Goal: Information Seeking & Learning: Check status

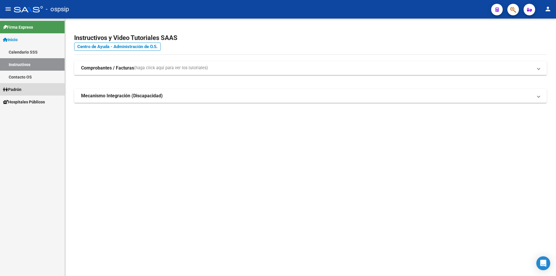
click at [28, 86] on link "Padrón" at bounding box center [32, 89] width 65 height 12
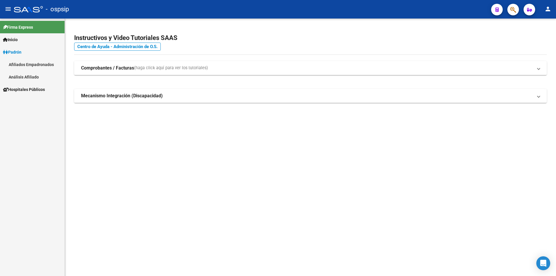
click at [30, 70] on link "Afiliados Empadronados" at bounding box center [32, 64] width 65 height 12
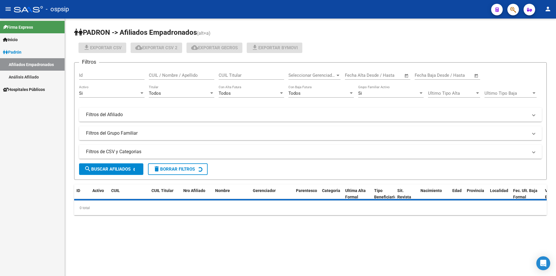
click at [30, 73] on link "Análisis Afiliado" at bounding box center [32, 77] width 65 height 12
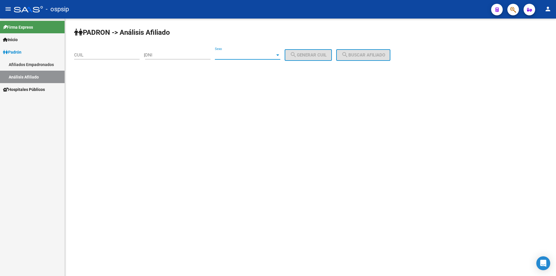
click at [235, 53] on span "Sexo" at bounding box center [245, 54] width 60 height 5
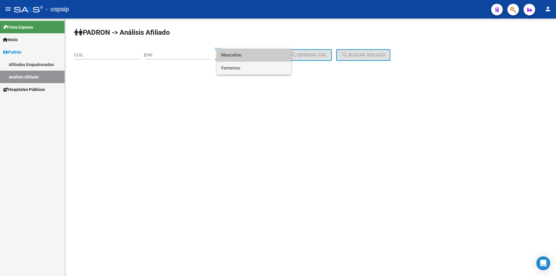
click at [242, 66] on span "Femenino" at bounding box center [253, 68] width 65 height 13
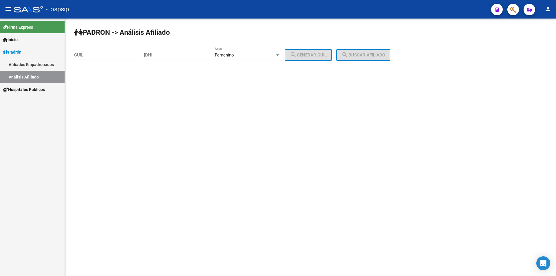
click at [191, 52] on div "DNI" at bounding box center [177, 53] width 65 height 12
type input "38152854"
click at [332, 56] on button "search Generar CUIL" at bounding box center [308, 55] width 47 height 12
click at [356, 54] on span "search Buscar afiliado" at bounding box center [363, 54] width 44 height 5
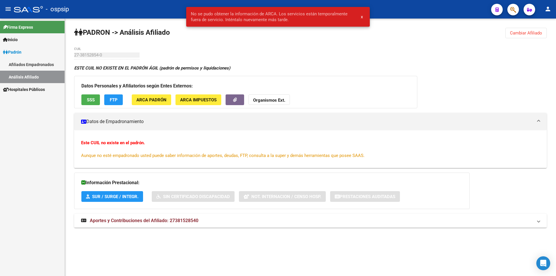
click at [513, 34] on span "Cambiar Afiliado" at bounding box center [526, 32] width 32 height 5
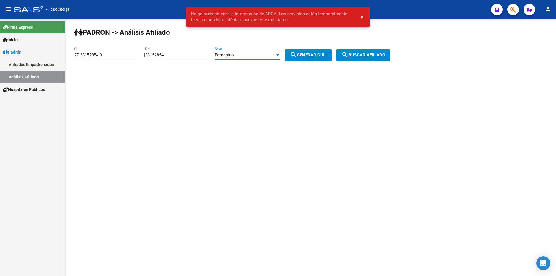
click at [245, 54] on div "Femenino" at bounding box center [245, 54] width 60 height 5
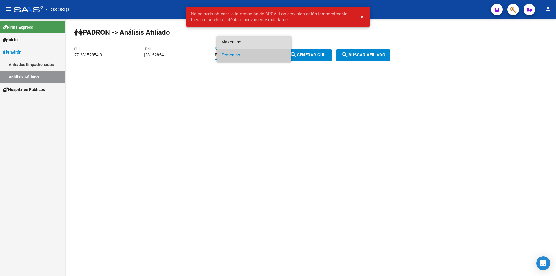
click at [248, 41] on span "Masculino" at bounding box center [253, 42] width 65 height 13
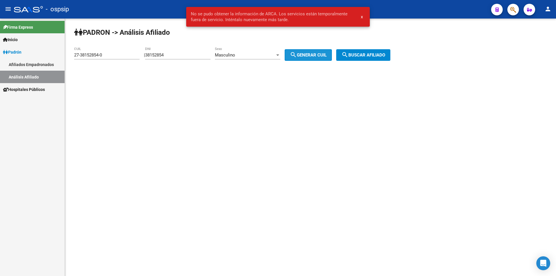
click at [297, 55] on mat-icon "search" at bounding box center [293, 54] width 7 height 7
click at [360, 53] on span "search Buscar afiliado" at bounding box center [363, 54] width 44 height 5
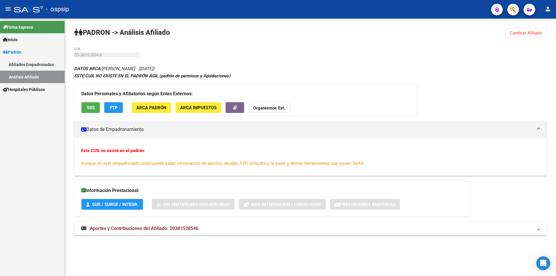
click at [538, 30] on span "Cambiar Afiliado" at bounding box center [526, 32] width 32 height 5
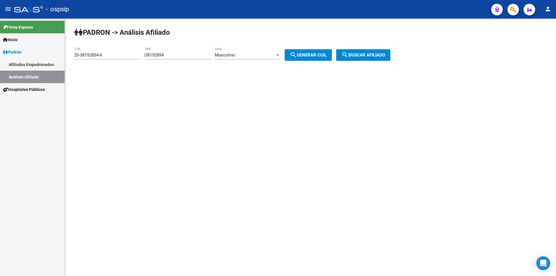
click at [275, 54] on div "Masculino" at bounding box center [245, 54] width 60 height 5
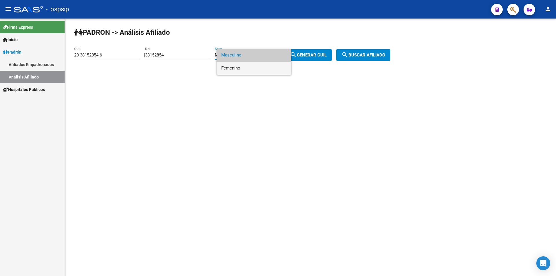
click at [265, 68] on span "Femenino" at bounding box center [253, 68] width 65 height 13
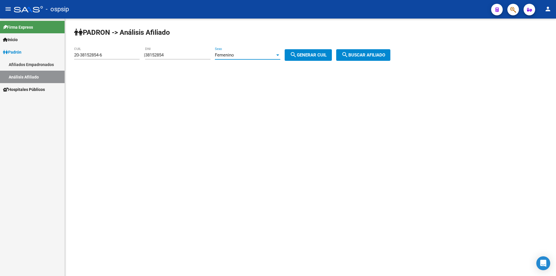
click at [308, 54] on span "search Generar CUIL" at bounding box center [308, 54] width 37 height 5
type input "27-38152854-0"
click at [318, 53] on span "search Generar CUIL" at bounding box center [308, 54] width 37 height 5
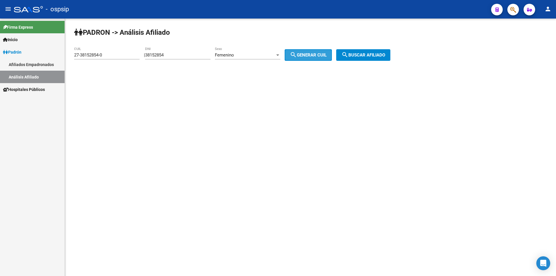
click at [318, 53] on span "search Generar CUIL" at bounding box center [308, 54] width 37 height 5
click at [376, 51] on button "search Buscar afiliado" at bounding box center [363, 55] width 54 height 12
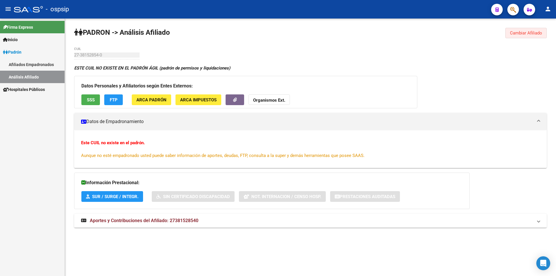
click at [534, 35] on span "Cambiar Afiliado" at bounding box center [526, 32] width 32 height 5
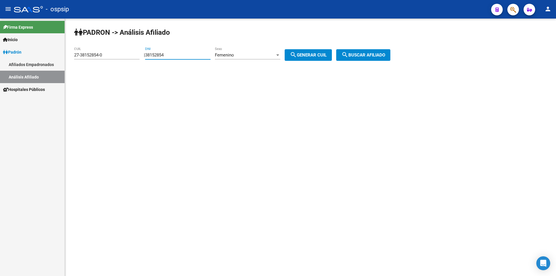
click at [161, 54] on input "38152854" at bounding box center [177, 54] width 65 height 5
click at [165, 53] on input "38152854" at bounding box center [177, 54] width 65 height 5
type input "38151854"
click at [320, 59] on button "search Generar CUIL" at bounding box center [308, 55] width 47 height 12
type input "27-38151854-5"
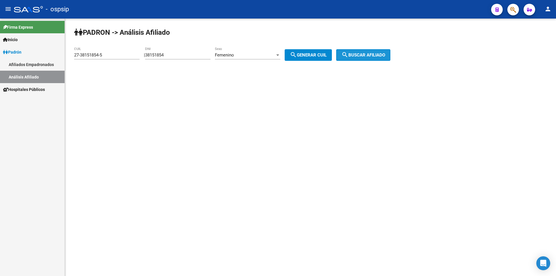
click at [367, 56] on span "search Buscar afiliado" at bounding box center [363, 54] width 44 height 5
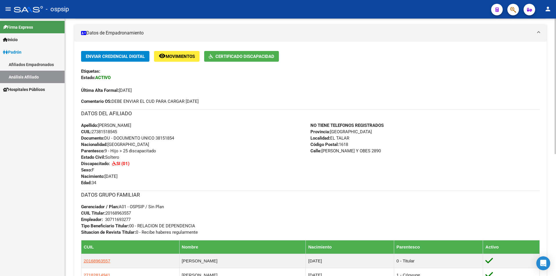
scroll to position [174, 0]
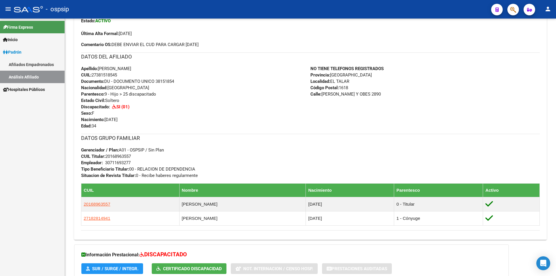
drag, startPoint x: 544, startPoint y: 224, endPoint x: 60, endPoint y: 197, distance: 485.1
click at [60, 197] on mat-sidenav-container "Firma Express Inicio Calendario SSS Instructivos Contacto OS Padrón Afiliados E…" at bounding box center [278, 147] width 556 height 257
click at [60, 197] on div "Firma Express Inicio Calendario SSS Instructivos Contacto OS Padrón Afiliados E…" at bounding box center [32, 147] width 65 height 257
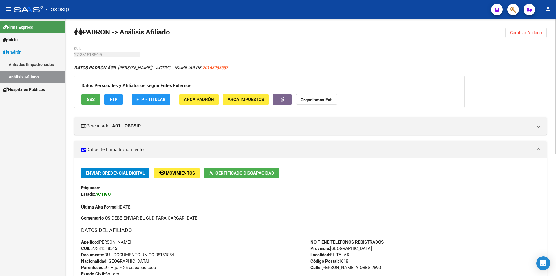
scroll to position [0, 0]
click at [521, 34] on span "Cambiar Afiliado" at bounding box center [526, 32] width 32 height 5
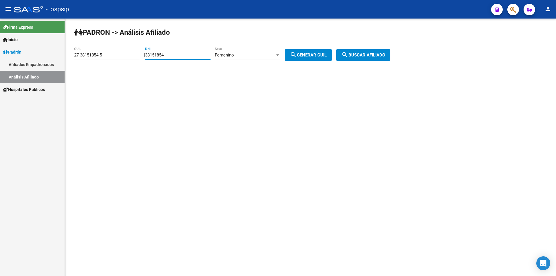
drag, startPoint x: 177, startPoint y: 55, endPoint x: 84, endPoint y: 65, distance: 94.0
click at [81, 66] on div "PADRON -> Análisis Afiliado 27-38151854-5 CUIL | 38151854 DNI Femenino Sexo sea…" at bounding box center [310, 49] width 491 height 61
drag, startPoint x: 105, startPoint y: 55, endPoint x: 60, endPoint y: 59, distance: 45.3
click at [63, 58] on mat-sidenav-container "Firma Express Inicio Calendario SSS Instructivos Contacto OS Padrón Afiliados E…" at bounding box center [278, 147] width 556 height 257
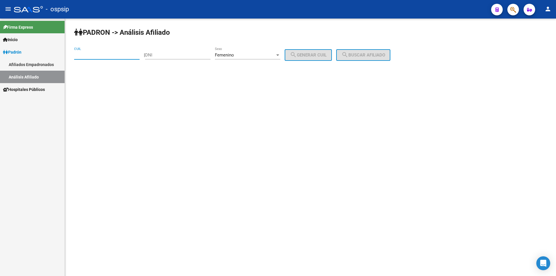
click at [234, 54] on span "Femenino" at bounding box center [224, 54] width 19 height 5
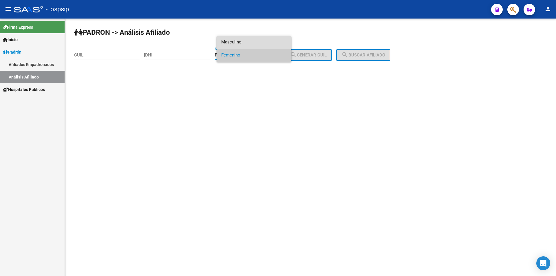
drag, startPoint x: 242, startPoint y: 41, endPoint x: 239, endPoint y: 42, distance: 3.1
click at [242, 40] on span "Masculino" at bounding box center [253, 42] width 65 height 13
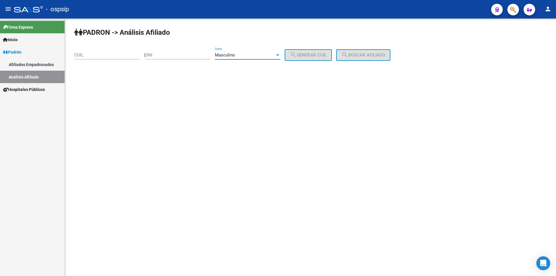
click at [241, 80] on mat-sidenav-content "PADRON -> Análisis Afiliado CUIL | DNI Masculino Sexo search Generar CUIL searc…" at bounding box center [310, 147] width 491 height 257
click at [156, 54] on input "DNI" at bounding box center [177, 54] width 65 height 5
click at [253, 48] on div "Masculino Sexo" at bounding box center [247, 53] width 65 height 12
drag, startPoint x: 265, startPoint y: 111, endPoint x: 262, endPoint y: 109, distance: 4.1
click at [265, 111] on div at bounding box center [278, 138] width 556 height 276
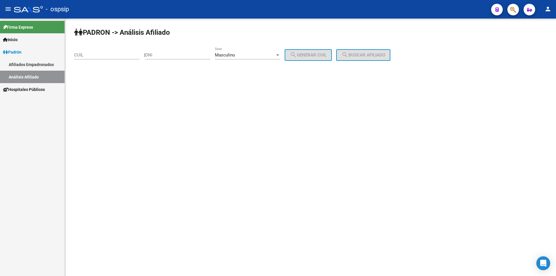
click at [180, 54] on input "DNI" at bounding box center [177, 54] width 65 height 5
click at [167, 52] on div "DNI" at bounding box center [177, 53] width 65 height 12
click at [234, 53] on span "Masculino" at bounding box center [225, 54] width 20 height 5
click at [237, 115] on div at bounding box center [278, 138] width 556 height 276
click at [235, 53] on span "Masculino" at bounding box center [225, 54] width 20 height 5
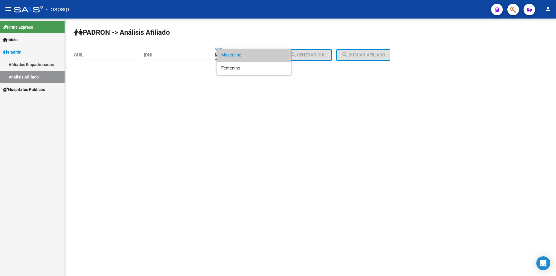
click at [238, 53] on span "Masculino" at bounding box center [253, 55] width 65 height 13
click at [180, 55] on input "DNI" at bounding box center [177, 54] width 65 height 5
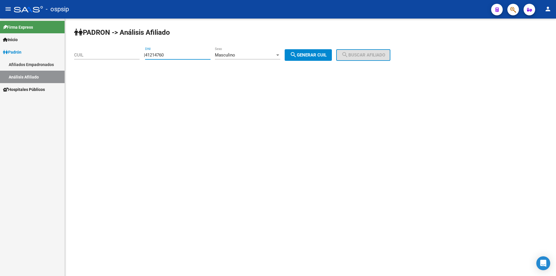
type input "41214760"
click at [325, 52] on button "search Generar CUIL" at bounding box center [308, 55] width 47 height 12
type input "20-41214760-0"
click at [364, 52] on button "search Buscar afiliado" at bounding box center [363, 55] width 54 height 12
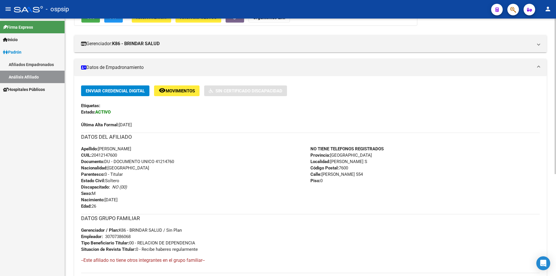
scroll to position [87, 0]
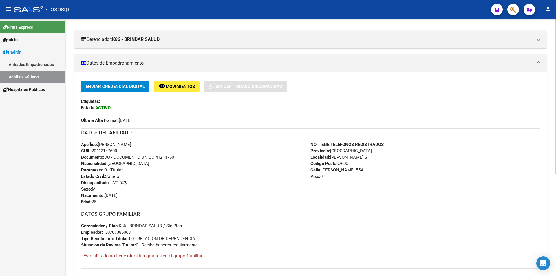
drag, startPoint x: 404, startPoint y: 191, endPoint x: 93, endPoint y: 73, distance: 332.3
click at [93, 73] on div "Enviar Credencial Digital remove_red_eye Movimientos Sin Certificado Discapacid…" at bounding box center [310, 175] width 473 height 206
click at [373, 108] on div "Enviar Credencial Digital remove_red_eye Movimientos Sin Certificado Discapacid…" at bounding box center [310, 102] width 459 height 43
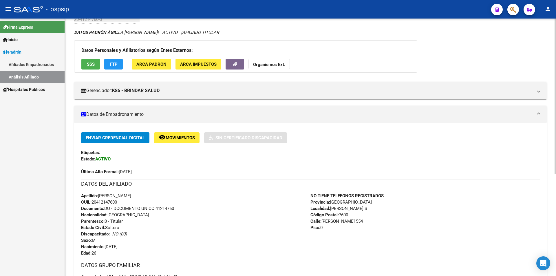
scroll to position [0, 0]
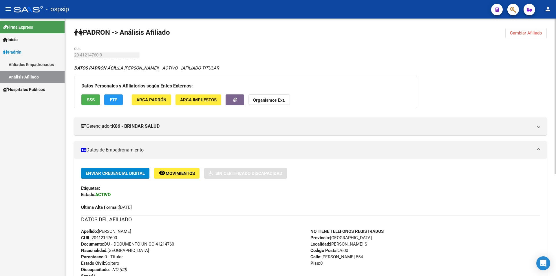
click at [532, 30] on button "Cambiar Afiliado" at bounding box center [525, 33] width 41 height 10
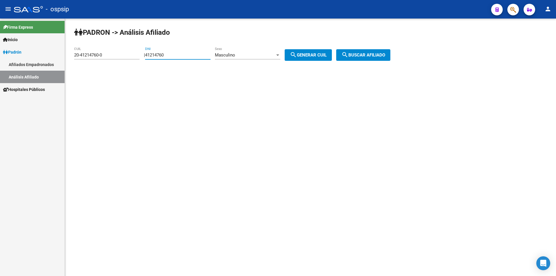
drag, startPoint x: 198, startPoint y: 57, endPoint x: 142, endPoint y: 61, distance: 56.0
click at [142, 61] on div "PADRON -> Análisis Afiliado 20-41214760-0 CUIL | 41214760 DNI Masculino Sexo se…" at bounding box center [310, 49] width 491 height 61
drag, startPoint x: 123, startPoint y: 54, endPoint x: 54, endPoint y: 62, distance: 69.1
click at [54, 62] on mat-sidenav-container "Firma Express Inicio Calendario SSS Instructivos Contacto OS Padrón Afiliados E…" at bounding box center [278, 147] width 556 height 257
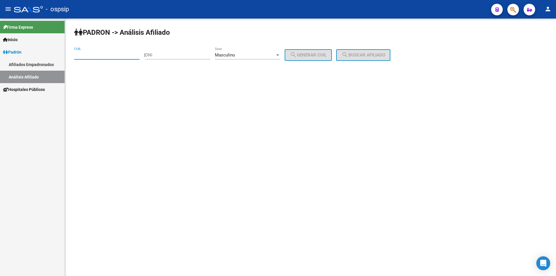
click at [181, 54] on input "DNI" at bounding box center [177, 54] width 65 height 5
type input "14961020"
click at [323, 54] on span "search Generar CUIL" at bounding box center [308, 54] width 37 height 5
type input "20-14961020-1"
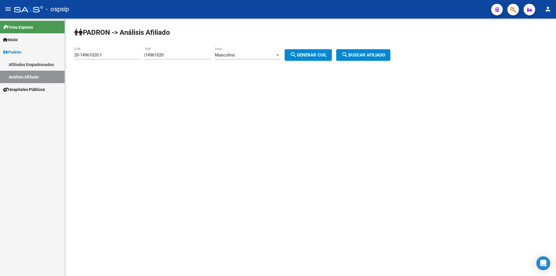
click at [368, 53] on span "search Buscar afiliado" at bounding box center [363, 54] width 44 height 5
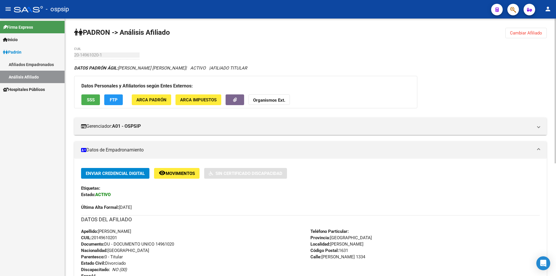
click at [533, 30] on button "Cambiar Afiliado" at bounding box center [525, 33] width 41 height 10
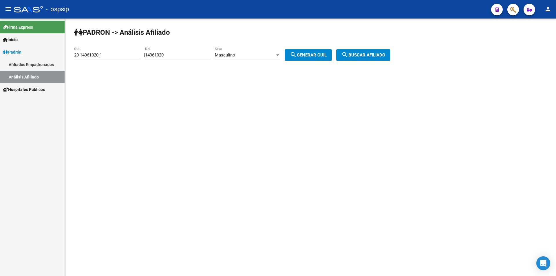
drag, startPoint x: 180, startPoint y: 49, endPoint x: 175, endPoint y: 55, distance: 7.6
click at [175, 55] on div "14961020 DNI" at bounding box center [177, 53] width 65 height 12
drag, startPoint x: 175, startPoint y: 55, endPoint x: 149, endPoint y: 65, distance: 27.9
click at [149, 65] on div "PADRON -> Análisis Afiliado 20-14961020-1 CUIL | 14961020 DNI Masculino Sexo se…" at bounding box center [310, 49] width 491 height 61
drag, startPoint x: 124, startPoint y: 55, endPoint x: 77, endPoint y: 55, distance: 46.3
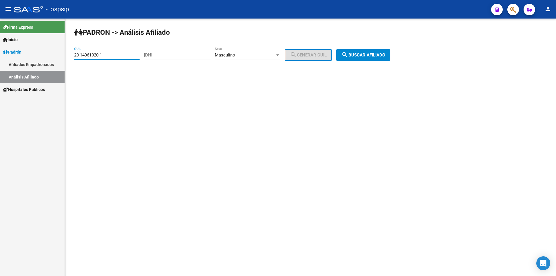
click at [77, 55] on input "20-14961020-1" at bounding box center [106, 54] width 65 height 5
type input "2"
click at [166, 55] on input "DNI" at bounding box center [177, 54] width 65 height 5
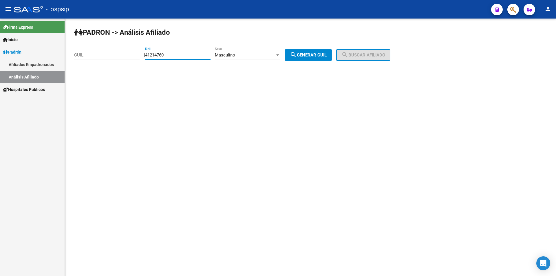
type input "41214760"
click at [297, 56] on mat-icon "search" at bounding box center [293, 54] width 7 height 7
type input "20-41214760-0"
click at [359, 54] on span "search Buscar afiliado" at bounding box center [363, 54] width 44 height 5
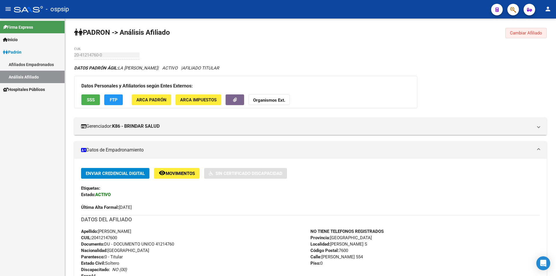
click at [506, 33] on button "Cambiar Afiliado" at bounding box center [525, 33] width 41 height 10
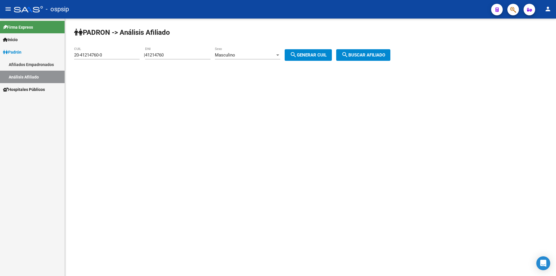
drag, startPoint x: 94, startPoint y: 54, endPoint x: 91, endPoint y: 53, distance: 3.4
click at [91, 54] on app-analisis-afiliado "PADRON -> Análisis Afiliado 20-41214760-0 CUIL | 41214760 DNI Masculino Sexo se…" at bounding box center [234, 54] width 321 height 5
drag, startPoint x: 102, startPoint y: 54, endPoint x: 107, endPoint y: 56, distance: 5.1
click at [105, 56] on input "20-41214760-0" at bounding box center [106, 54] width 65 height 5
click at [94, 54] on input "20-41214760-0" at bounding box center [106, 54] width 65 height 5
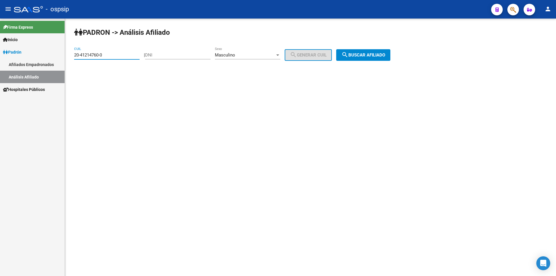
drag, startPoint x: 107, startPoint y: 54, endPoint x: 28, endPoint y: 55, distance: 79.1
click at [28, 55] on mat-sidenav-container "Firma Express Inicio Calendario SSS Instructivos Contacto OS Padrón Afiliados E…" at bounding box center [278, 147] width 556 height 257
drag, startPoint x: 164, startPoint y: 56, endPoint x: 169, endPoint y: 56, distance: 4.1
click at [164, 56] on input "DNI" at bounding box center [177, 54] width 65 height 5
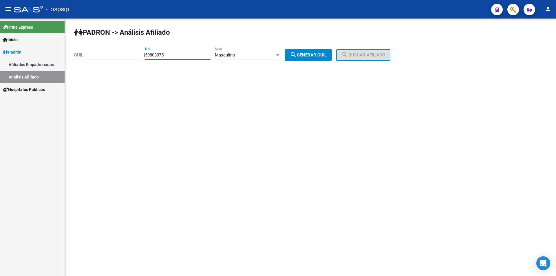
type input "59803075"
drag, startPoint x: 322, startPoint y: 53, endPoint x: 326, endPoint y: 53, distance: 4.6
click at [322, 53] on span "search Generar CUIL" at bounding box center [308, 54] width 37 height 5
click at [348, 52] on mat-icon "search" at bounding box center [344, 54] width 7 height 7
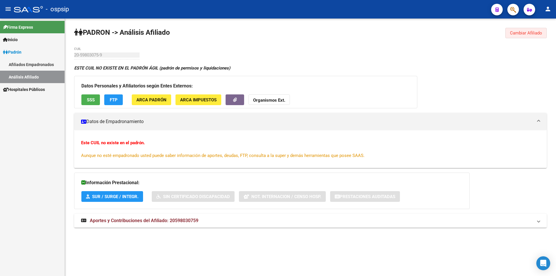
click at [519, 28] on button "Cambiar Afiliado" at bounding box center [525, 33] width 41 height 10
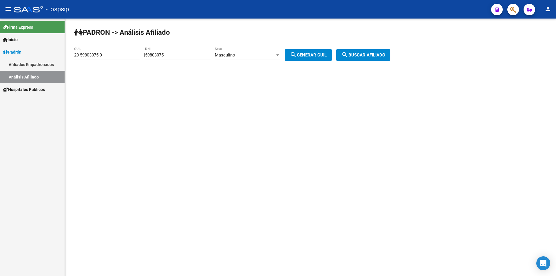
click at [230, 51] on div "Masculino Sexo" at bounding box center [247, 53] width 65 height 12
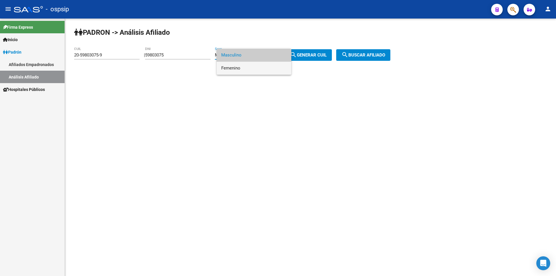
click at [238, 68] on span "Femenino" at bounding box center [253, 68] width 65 height 13
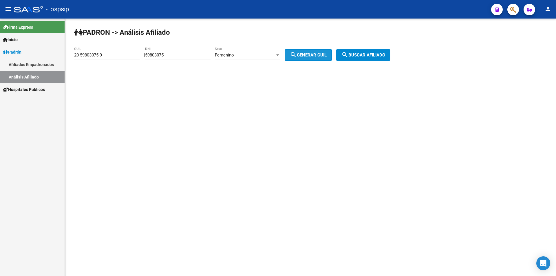
click at [308, 51] on button "search Generar CUIL" at bounding box center [308, 55] width 47 height 12
type input "27-59803075-3"
click at [360, 55] on span "search Buscar afiliado" at bounding box center [363, 54] width 44 height 5
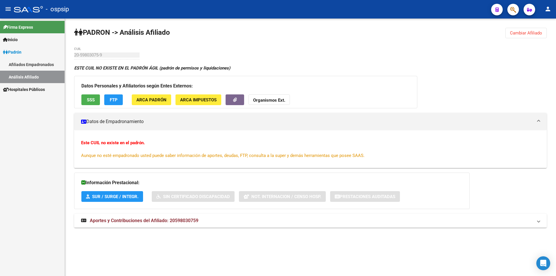
click at [263, 43] on div "PADRON -> Análisis Afiliado Cambiar Afiliado 20-59803075-9 CUIL ESTE CUIL NO EX…" at bounding box center [310, 133] width 491 height 229
click at [510, 32] on button "Cambiar Afiliado" at bounding box center [525, 33] width 41 height 10
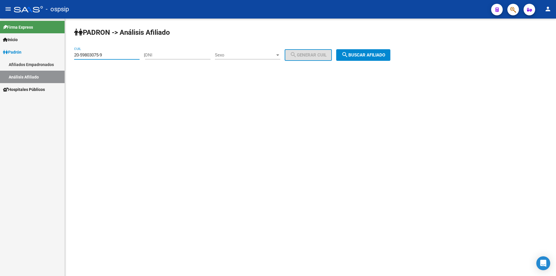
drag, startPoint x: 120, startPoint y: 53, endPoint x: 1, endPoint y: 56, distance: 119.0
click at [0, 56] on mat-sidenav-container "Firma Express Inicio Calendario SSS Instructivos Contacto OS Padrón Afiliados E…" at bounding box center [278, 147] width 556 height 257
click at [175, 54] on input "DNI" at bounding box center [177, 54] width 65 height 5
click at [233, 55] on span "Sexo" at bounding box center [245, 54] width 60 height 5
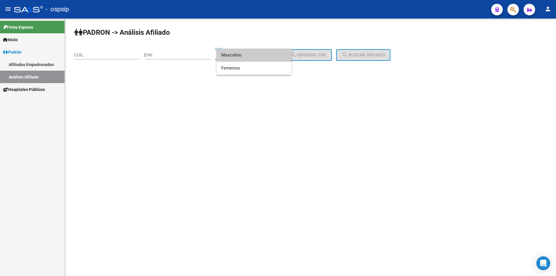
drag, startPoint x: 237, startPoint y: 56, endPoint x: 221, endPoint y: 56, distance: 15.6
click at [236, 56] on span "Masculino" at bounding box center [253, 55] width 65 height 13
click at [188, 52] on input "DNI" at bounding box center [177, 54] width 65 height 5
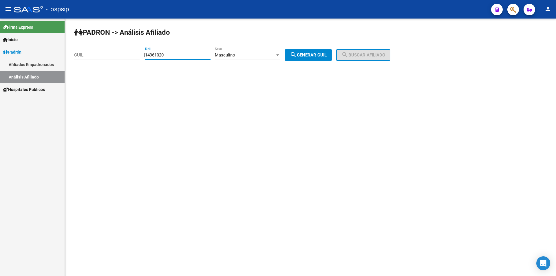
type input "14961020"
click at [295, 51] on button "search Generar CUIL" at bounding box center [308, 55] width 47 height 12
type input "20-14961020-1"
click at [370, 54] on span "search Buscar afiliado" at bounding box center [363, 54] width 44 height 5
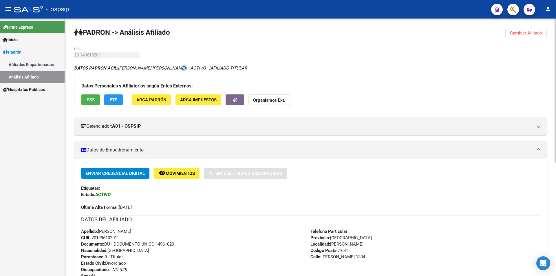
drag, startPoint x: 175, startPoint y: 68, endPoint x: 180, endPoint y: 67, distance: 5.0
click at [179, 68] on icon "DATOS PADRÓN ÁGIL: [PERSON_NAME] [PERSON_NAME] | ACTIVO | AFILIADO TITULAR" at bounding box center [160, 67] width 173 height 5
click at [269, 71] on div "DATOS PADRÓN ÁGIL: [PERSON_NAME] [PERSON_NAME] | ACTIVO | AFILIADO TITULAR" at bounding box center [310, 68] width 473 height 6
drag, startPoint x: 530, startPoint y: 37, endPoint x: 527, endPoint y: 33, distance: 5.1
click at [529, 37] on button "Cambiar Afiliado" at bounding box center [525, 33] width 41 height 10
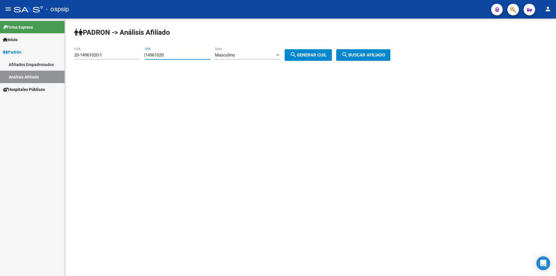
drag, startPoint x: 187, startPoint y: 54, endPoint x: 101, endPoint y: 52, distance: 86.3
click at [99, 54] on app-analisis-afiliado "PADRON -> Análisis Afiliado 20-14961020-1 CUIL | 14961020 DNI Masculino Sexo se…" at bounding box center [234, 54] width 321 height 5
drag, startPoint x: 110, startPoint y: 53, endPoint x: 5, endPoint y: 59, distance: 105.0
click at [5, 59] on mat-sidenav-container "Firma Express Inicio Calendario SSS Instructivos Contacto OS Padrón Afiliados E…" at bounding box center [278, 147] width 556 height 257
click at [199, 55] on input "DNI" at bounding box center [177, 54] width 65 height 5
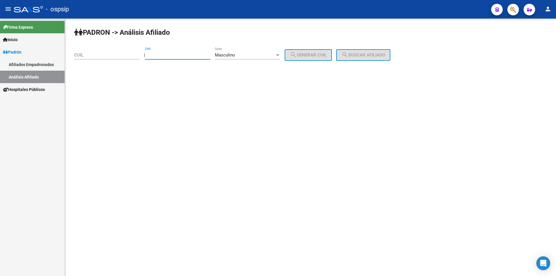
click at [252, 56] on div "Masculino" at bounding box center [245, 54] width 60 height 5
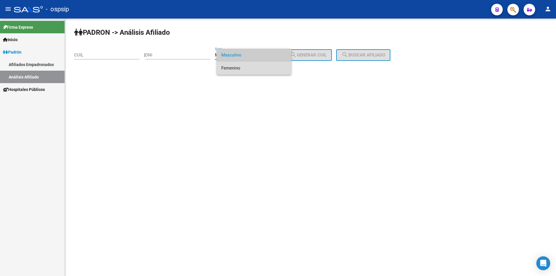
drag, startPoint x: 259, startPoint y: 67, endPoint x: 201, endPoint y: 66, distance: 58.5
click at [259, 67] on span "Femenino" at bounding box center [253, 68] width 65 height 13
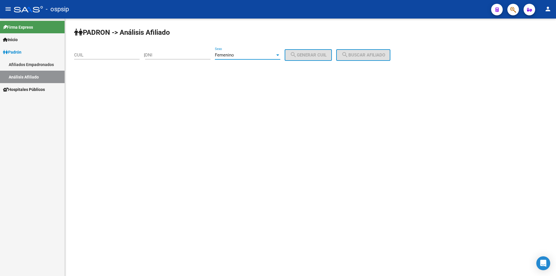
click at [195, 55] on input "DNI" at bounding box center [177, 54] width 65 height 5
type input "18156173"
click at [327, 55] on span "search Generar CUIL" at bounding box center [308, 54] width 37 height 5
type input "23-18156173-4"
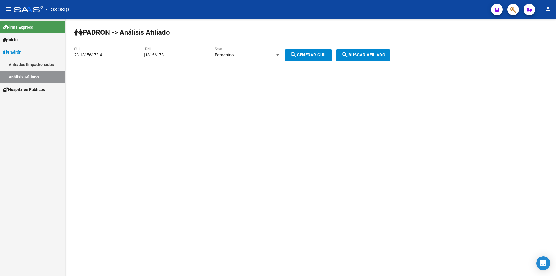
click at [357, 52] on button "search Buscar afiliado" at bounding box center [363, 55] width 54 height 12
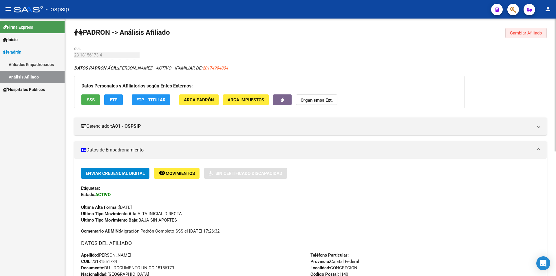
click at [508, 31] on button "Cambiar Afiliado" at bounding box center [525, 33] width 41 height 10
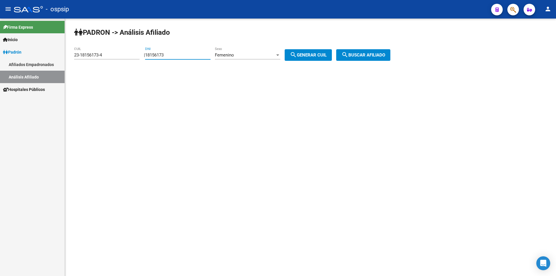
drag, startPoint x: 179, startPoint y: 55, endPoint x: 119, endPoint y: 55, distance: 60.2
click at [106, 58] on app-analisis-afiliado "PADRON -> Análisis Afiliado 23-18156173-4 CUIL | 18156173 DNI Femenino Sexo sea…" at bounding box center [234, 54] width 321 height 5
drag, startPoint x: 111, startPoint y: 57, endPoint x: 34, endPoint y: 59, distance: 76.5
click at [34, 59] on mat-sidenav-container "Firma Express Inicio Calendario SSS Instructivos Contacto OS Padrón Afiliados E…" at bounding box center [278, 147] width 556 height 257
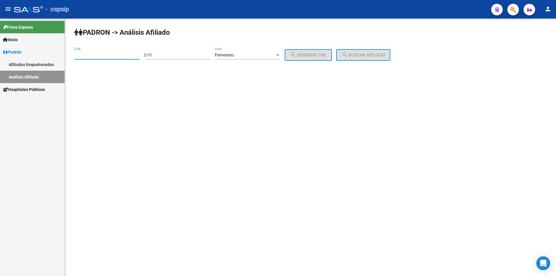
click at [233, 57] on div "Femenino Sexo" at bounding box center [247, 53] width 65 height 12
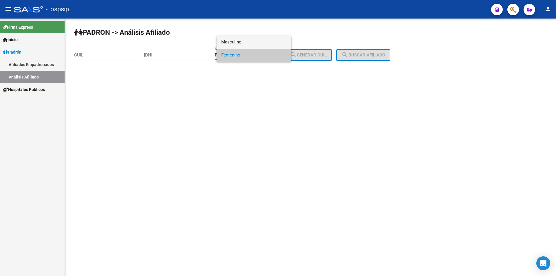
click at [240, 39] on span "Masculino" at bounding box center [253, 42] width 65 height 13
click at [182, 54] on input "DNI" at bounding box center [177, 54] width 65 height 5
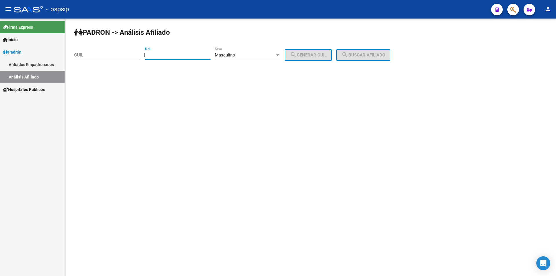
drag, startPoint x: 190, startPoint y: 54, endPoint x: 192, endPoint y: 58, distance: 4.4
click at [191, 57] on input "DNI" at bounding box center [177, 54] width 65 height 5
type input "14709240"
drag, startPoint x: 321, startPoint y: 57, endPoint x: 350, endPoint y: 58, distance: 28.7
click at [322, 56] on span "search Generar CUIL" at bounding box center [308, 54] width 37 height 5
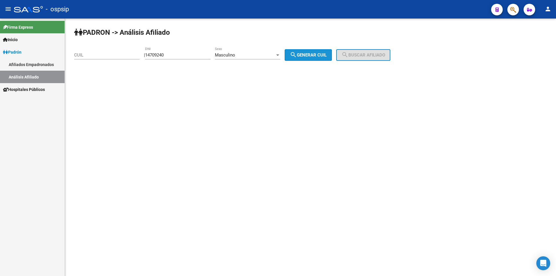
type input "20-14709240-8"
click at [362, 58] on button "search Buscar afiliado" at bounding box center [363, 55] width 54 height 12
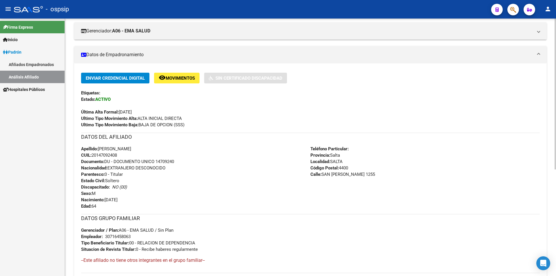
scroll to position [87, 0]
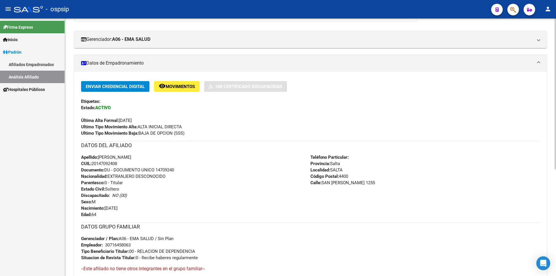
drag, startPoint x: 348, startPoint y: 169, endPoint x: 312, endPoint y: 170, distance: 36.5
click at [312, 170] on div "Teléfono Particular: Provincia: Salta Localidad: [GEOGRAPHIC_DATA] Código Posta…" at bounding box center [424, 186] width 229 height 64
click at [311, 170] on strong "Localidad:" at bounding box center [320, 169] width 20 height 5
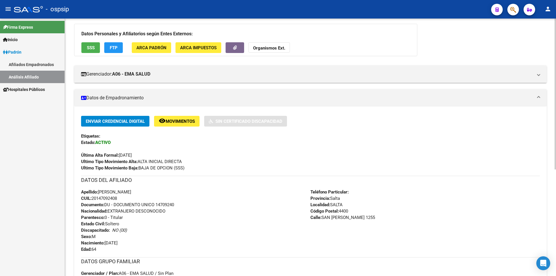
scroll to position [0, 0]
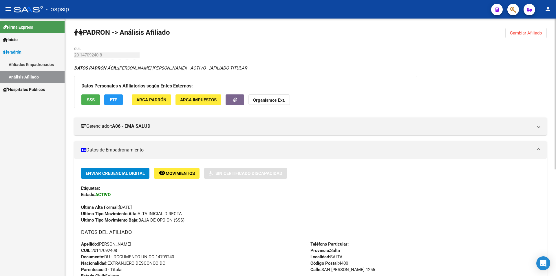
drag, startPoint x: 223, startPoint y: 70, endPoint x: 230, endPoint y: 70, distance: 7.0
click at [225, 70] on span "AFILIADO TITULAR" at bounding box center [228, 67] width 37 height 5
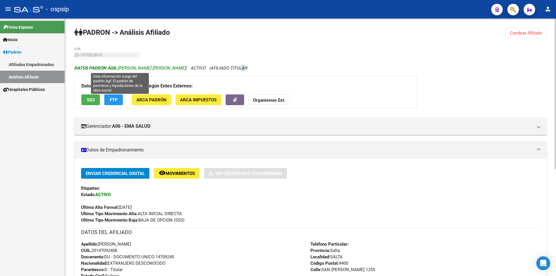
drag, startPoint x: 241, startPoint y: 67, endPoint x: 103, endPoint y: 67, distance: 137.2
click at [103, 67] on div "DATOS PADRÓN ÁGIL: [PERSON_NAME] [PERSON_NAME] | ACTIVO | AFILIADO TITULAR" at bounding box center [310, 68] width 473 height 6
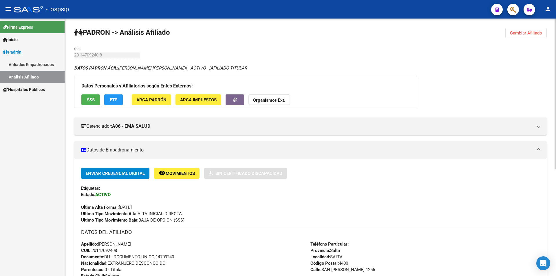
drag, startPoint x: 307, startPoint y: 63, endPoint x: 299, endPoint y: 63, distance: 7.2
click at [306, 63] on div "PADRON -> Análisis Afiliado Cambiar Afiliado 20-14709240-8 CUIL DATOS PADRÓN ÁG…" at bounding box center [310, 238] width 491 height 439
click at [267, 63] on div "PADRON -> Análisis Afiliado Cambiar Afiliado 20-14709240-8 CUIL DATOS PADRÓN ÁG…" at bounding box center [310, 238] width 491 height 439
drag, startPoint x: 238, startPoint y: 68, endPoint x: 93, endPoint y: 73, distance: 145.7
click at [93, 73] on div "DATOS PADRÓN ÁGIL: [PERSON_NAME] [PERSON_NAME] | ACTIVO | AFILIADO TITULAR Dato…" at bounding box center [310, 254] width 473 height 379
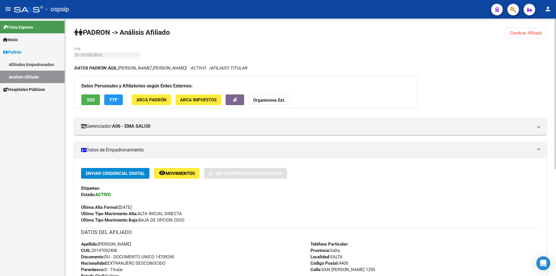
click at [166, 69] on icon "DATOS PADRÓN ÁGIL: [PERSON_NAME] [PERSON_NAME] | ACTIVO | AFILIADO TITULAR" at bounding box center [160, 67] width 173 height 5
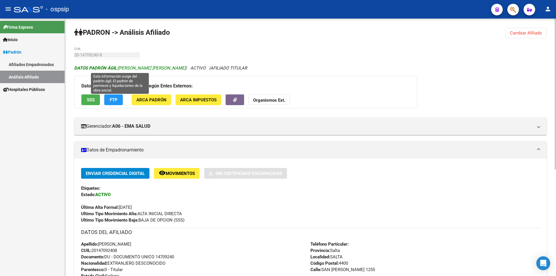
drag, startPoint x: 238, startPoint y: 68, endPoint x: 138, endPoint y: 67, distance: 99.9
click at [138, 67] on div "DATOS PADRÓN ÁGIL: [PERSON_NAME] [PERSON_NAME] | ACTIVO | AFILIADO TITULAR" at bounding box center [310, 68] width 473 height 6
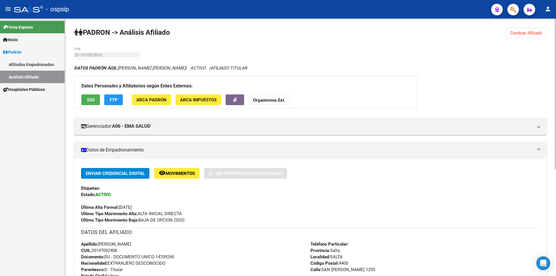
click at [169, 66] on icon "DATOS PADRÓN ÁGIL: [PERSON_NAME] [PERSON_NAME] | ACTIVO | AFILIADO TITULAR" at bounding box center [160, 67] width 173 height 5
drag, startPoint x: 235, startPoint y: 66, endPoint x: 187, endPoint y: 68, distance: 47.8
click at [187, 68] on div "DATOS PADRÓN ÁGIL: [PERSON_NAME] [PERSON_NAME] | ACTIVO | AFILIADO TITULAR" at bounding box center [310, 68] width 473 height 6
click at [236, 70] on div "DATOS PADRÓN ÁGIL: [PERSON_NAME] [PERSON_NAME] | ACTIVO | AFILIADO TITULAR" at bounding box center [310, 68] width 473 height 6
click at [234, 67] on div "DATOS PADRÓN ÁGIL: [PERSON_NAME] [PERSON_NAME] | ACTIVO | AFILIADO TITULAR" at bounding box center [310, 68] width 473 height 6
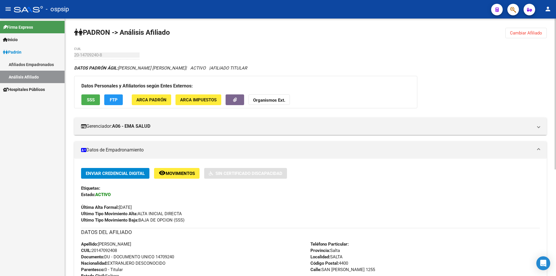
drag, startPoint x: 233, startPoint y: 67, endPoint x: 124, endPoint y: 71, distance: 109.8
click at [117, 72] on div "DATOS PADRÓN ÁGIL: [PERSON_NAME] [PERSON_NAME] | ACTIVO | AFILIADO TITULAR Dato…" at bounding box center [310, 254] width 473 height 379
click at [242, 68] on div "DATOS PADRÓN ÁGIL: [PERSON_NAME] [PERSON_NAME] | ACTIVO | AFILIADO TITULAR" at bounding box center [310, 68] width 473 height 6
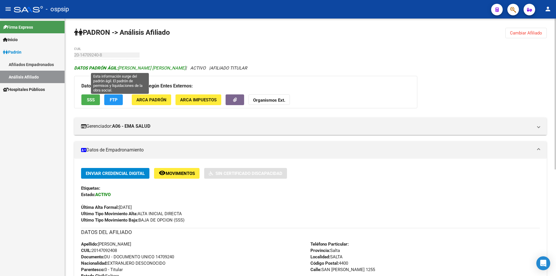
drag, startPoint x: 232, startPoint y: 67, endPoint x: 136, endPoint y: 67, distance: 96.4
click at [136, 67] on div "DATOS PADRÓN ÁGIL: [PERSON_NAME] [PERSON_NAME] | ACTIVO | AFILIADO TITULAR" at bounding box center [310, 68] width 473 height 6
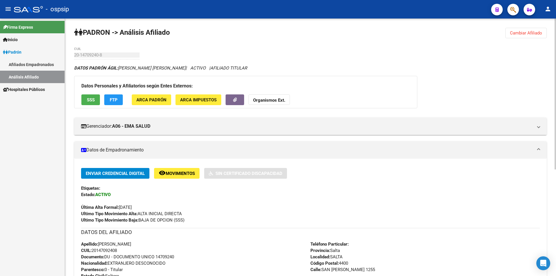
click at [236, 67] on div "DATOS PADRÓN ÁGIL: [PERSON_NAME] [PERSON_NAME] | ACTIVO | AFILIADO TITULAR" at bounding box center [310, 68] width 473 height 6
click at [248, 66] on div "DATOS PADRÓN ÁGIL: [PERSON_NAME] [PERSON_NAME] | ACTIVO | AFILIADO TITULAR" at bounding box center [310, 68] width 473 height 6
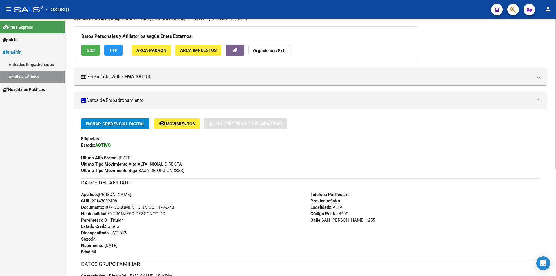
scroll to position [58, 0]
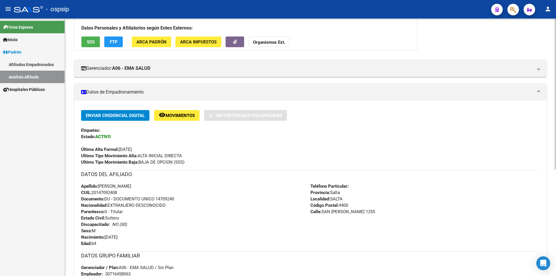
click at [444, 207] on div "Teléfono Particular: Provincia: Salta Localidad: [GEOGRAPHIC_DATA] Código Posta…" at bounding box center [424, 215] width 229 height 64
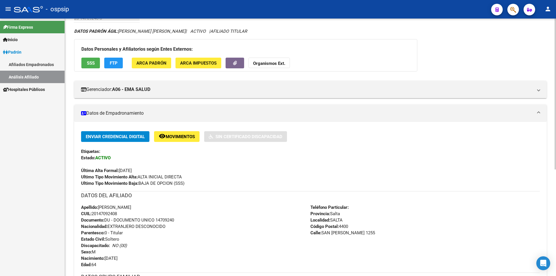
scroll to position [0, 0]
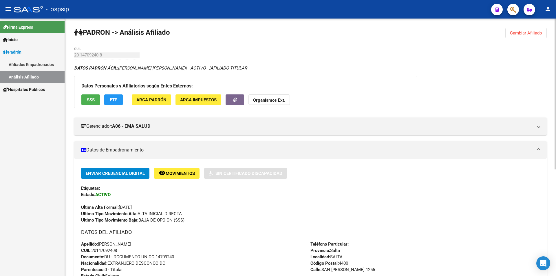
click at [527, 36] on button "Cambiar Afiliado" at bounding box center [525, 33] width 41 height 10
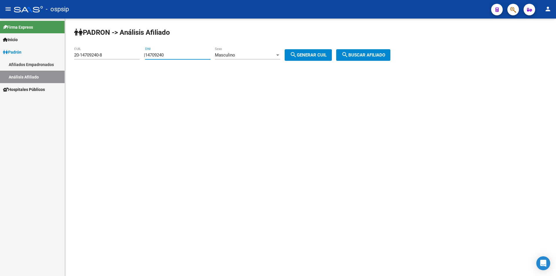
drag, startPoint x: 180, startPoint y: 57, endPoint x: 173, endPoint y: 59, distance: 7.2
click at [179, 58] on div "14709240 DNI" at bounding box center [177, 53] width 65 height 12
type input "1"
drag, startPoint x: 120, startPoint y: 54, endPoint x: 69, endPoint y: 57, distance: 51.0
click at [69, 57] on div "PADRON -> Análisis Afiliado 20-14709240-8 CUIL | DNI Masculino Sexo search Gene…" at bounding box center [310, 49] width 491 height 61
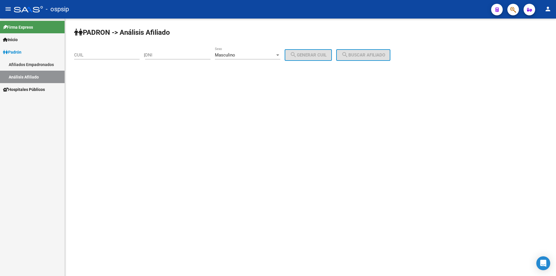
click at [345, 139] on mat-sidenav-content "PADRON -> Análisis Afiliado CUIL | DNI Masculino Sexo search Generar CUIL searc…" at bounding box center [310, 147] width 491 height 257
drag, startPoint x: 173, startPoint y: 58, endPoint x: 173, endPoint y: 54, distance: 4.1
click at [173, 58] on div "DNI" at bounding box center [177, 53] width 65 height 12
click at [173, 54] on input "DNI" at bounding box center [177, 54] width 65 height 5
type input "94089934"
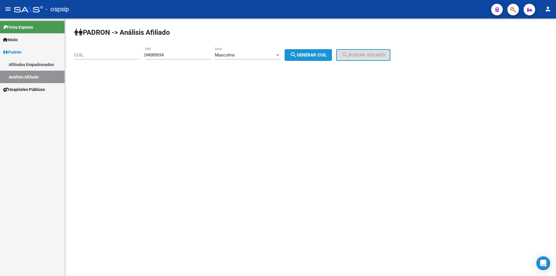
click at [318, 52] on button "search Generar CUIL" at bounding box center [308, 55] width 47 height 12
type input "20-94089934-7"
click at [361, 48] on div "PADRON -> Análisis Afiliado 20-94089934-7 CUIL | 94089934 DNI Masculino Sexo se…" at bounding box center [310, 49] width 491 height 61
click at [366, 52] on button "search Buscar afiliado" at bounding box center [363, 55] width 54 height 12
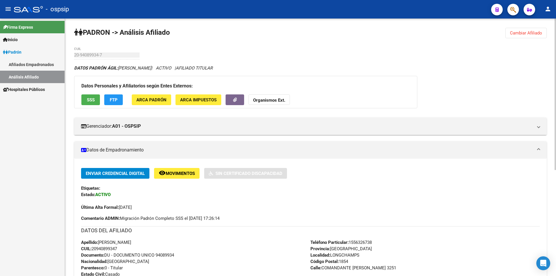
drag, startPoint x: 340, startPoint y: 41, endPoint x: 434, endPoint y: 159, distance: 151.8
click at [433, 160] on div "PADRON -> Análisis Afiliado Cambiar Afiliado 20-94089934-7 CUIL DATOS PADRÓN ÁG…" at bounding box center [310, 237] width 491 height 437
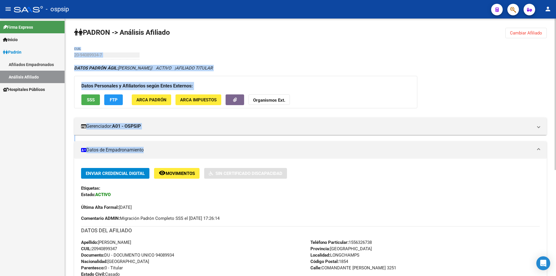
drag, startPoint x: 435, startPoint y: 159, endPoint x: 388, endPoint y: 138, distance: 51.0
click at [435, 159] on div "Enviar Credencial Digital remove_red_eye Movimientos Sin Certificado Discapacid…" at bounding box center [310, 267] width 473 height 217
drag, startPoint x: 296, startPoint y: 60, endPoint x: 298, endPoint y: 62, distance: 3.3
click at [296, 61] on div "PADRON -> Análisis Afiliado Cambiar Afiliado 20-94089934-7 CUIL DATOS PADRÓN ÁG…" at bounding box center [310, 237] width 491 height 437
click at [331, 172] on div "Enviar Credencial Digital remove_red_eye Movimientos Sin Certificado Discapacid…" at bounding box center [310, 173] width 459 height 11
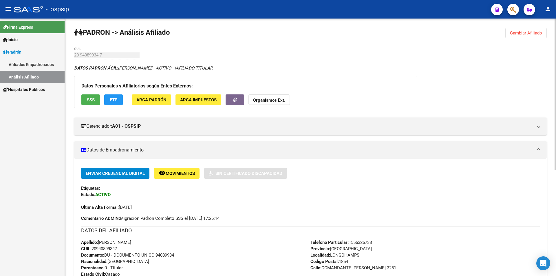
click at [532, 31] on span "Cambiar Afiliado" at bounding box center [526, 32] width 32 height 5
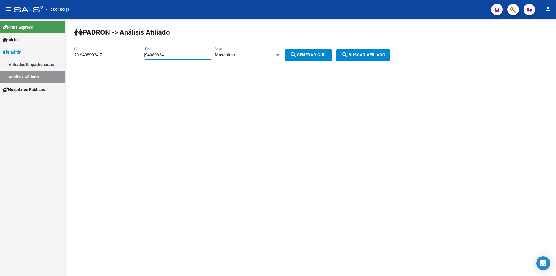
drag, startPoint x: 178, startPoint y: 57, endPoint x: 32, endPoint y: 65, distance: 145.9
click at [32, 65] on mat-sidenav-container "Firma Express Inicio Calendario SSS Instructivos Contacto OS Padrón Afiliados E…" at bounding box center [278, 147] width 556 height 257
drag, startPoint x: 204, startPoint y: 99, endPoint x: 177, endPoint y: 36, distance: 68.9
click at [204, 98] on mat-sidenav-content "PADRON -> Análisis Afiliado 20-94089934-7 CUIL | 94089934 DNI Masculino Sexo se…" at bounding box center [310, 147] width 491 height 257
drag, startPoint x: 208, startPoint y: 53, endPoint x: 125, endPoint y: 55, distance: 84.0
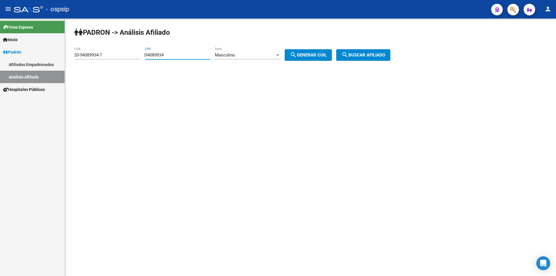
click at [125, 55] on app-analisis-afiliado "PADRON -> Análisis Afiliado 20-94089934-7 CUIL | 94089934 DNI Masculino Sexo se…" at bounding box center [234, 54] width 321 height 5
drag, startPoint x: 119, startPoint y: 53, endPoint x: 59, endPoint y: 53, distance: 60.2
click at [58, 53] on mat-sidenav-container "Firma Express Inicio Calendario SSS Instructivos Contacto OS Padrón Afiliados E…" at bounding box center [278, 147] width 556 height 257
click at [170, 53] on input "DNI" at bounding box center [177, 54] width 65 height 5
type input "30774399"
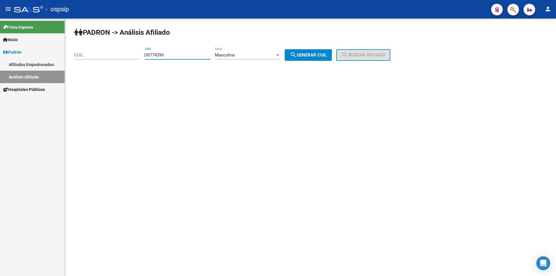
click at [327, 54] on span "search Generar CUIL" at bounding box center [308, 54] width 37 height 5
type input "20-30774399-0"
click at [358, 56] on span "search Buscar afiliado" at bounding box center [363, 54] width 44 height 5
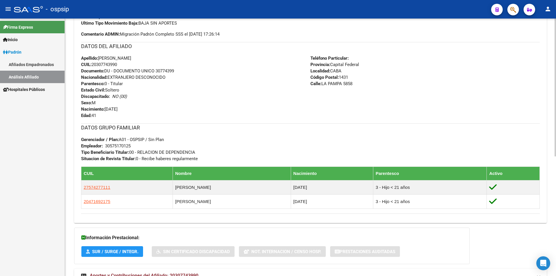
scroll to position [224, 0]
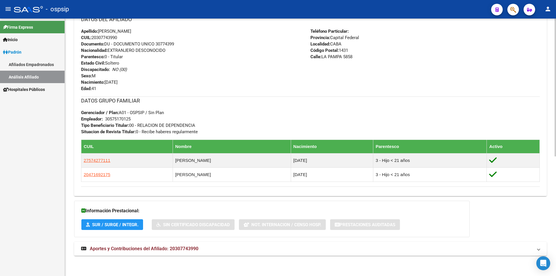
click at [516, 207] on div "DATOS PADRÓN ÁGIL: [PERSON_NAME] [PERSON_NAME] | ACTIVO | AFILIADO TITULAR Dato…" at bounding box center [310, 51] width 473 height 421
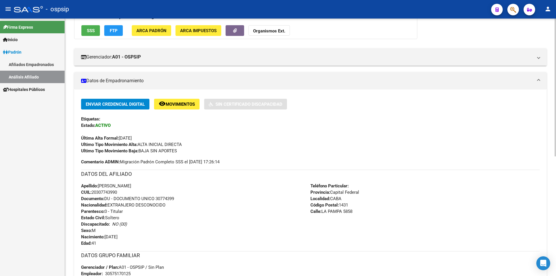
scroll to position [0, 0]
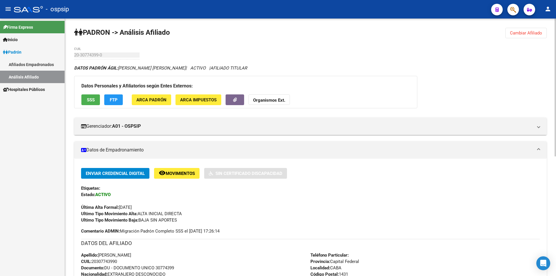
click at [524, 32] on span "Cambiar Afiliado" at bounding box center [526, 32] width 32 height 5
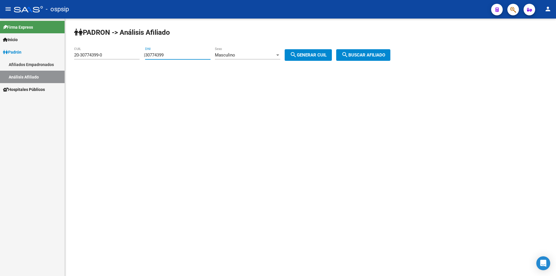
drag, startPoint x: 187, startPoint y: 54, endPoint x: 134, endPoint y: 45, distance: 53.1
click at [38, 56] on mat-sidenav-container "Firma Express Inicio Calendario SSS Instructivos Contacto OS Padrón Afiliados E…" at bounding box center [278, 147] width 556 height 257
drag, startPoint x: 115, startPoint y: 56, endPoint x: 45, endPoint y: 58, distance: 70.1
click at [45, 59] on mat-sidenav-container "Firma Express Inicio Calendario SSS Instructivos Contacto OS Padrón Afiliados E…" at bounding box center [278, 147] width 556 height 257
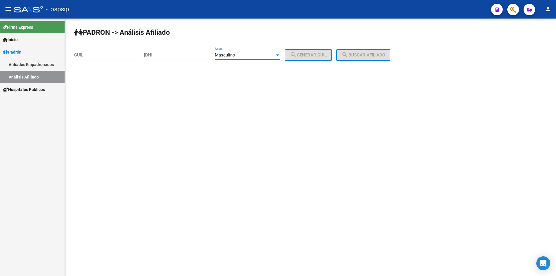
click at [260, 55] on div "Masculino" at bounding box center [245, 54] width 60 height 5
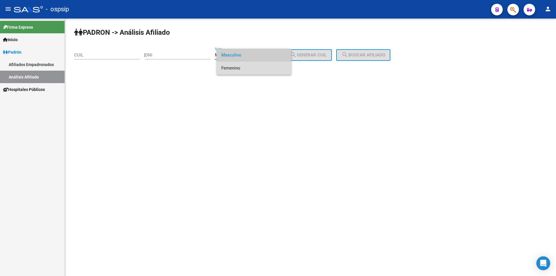
click at [251, 67] on span "Femenino" at bounding box center [253, 68] width 65 height 13
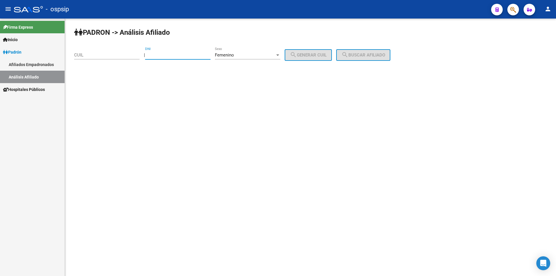
drag, startPoint x: 181, startPoint y: 54, endPoint x: 331, endPoint y: 0, distance: 159.6
click at [182, 53] on input "DNI" at bounding box center [177, 54] width 65 height 5
type input "17821893"
click at [321, 52] on span "search Generar CUIL" at bounding box center [308, 54] width 37 height 5
type input "27-17821893-5"
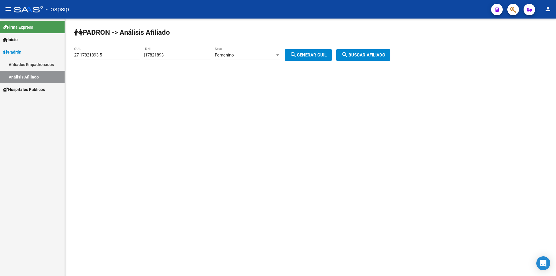
click at [359, 56] on span "search Buscar afiliado" at bounding box center [363, 54] width 44 height 5
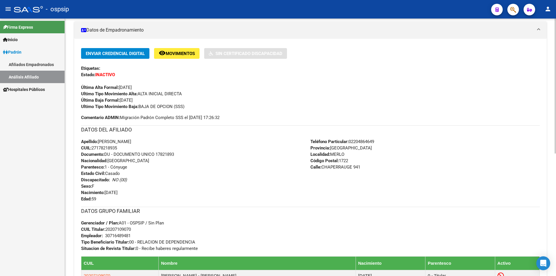
scroll to position [118, 0]
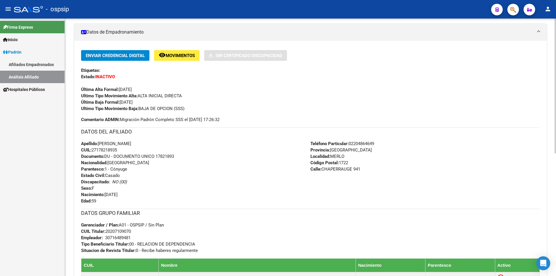
drag, startPoint x: 80, startPoint y: 86, endPoint x: 201, endPoint y: 142, distance: 133.2
click at [201, 142] on div "Enviar Credencial Digital remove_red_eye Movimientos Sin Certificado Discapacid…" at bounding box center [310, 171] width 473 height 243
click at [201, 142] on div "Apellido: [PERSON_NAME] CUIL: 27178218935 Documento: DU - DOCUMENTO UNICO 17821…" at bounding box center [195, 172] width 229 height 64
drag, startPoint x: 81, startPoint y: 88, endPoint x: 370, endPoint y: 244, distance: 328.5
click at [376, 248] on div "Enviar Credencial Digital remove_red_eye Movimientos Sin Certificado Discapacid…" at bounding box center [310, 171] width 473 height 243
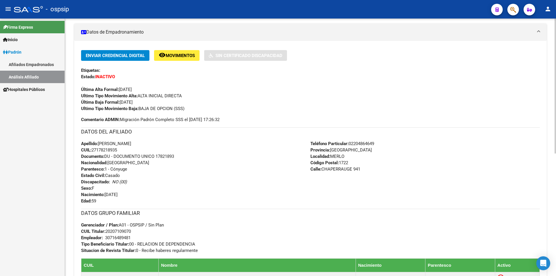
click at [231, 178] on div "Apellido: [PERSON_NAME] CUIL: 27178218935 Documento: DU - DOCUMENTO UNICO 17821…" at bounding box center [195, 172] width 229 height 64
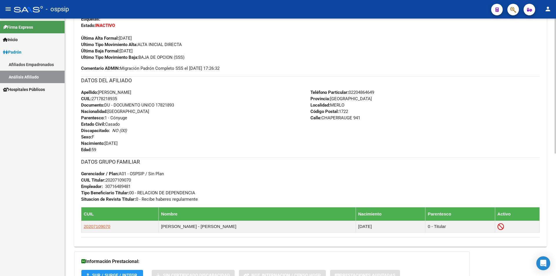
scroll to position [147, 0]
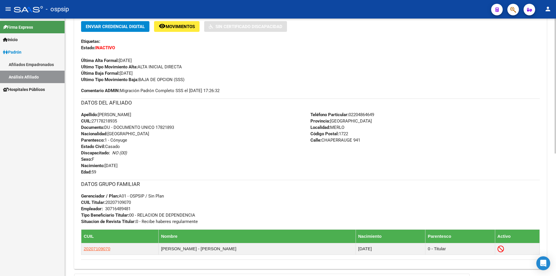
drag, startPoint x: 80, startPoint y: 41, endPoint x: 372, endPoint y: 215, distance: 340.3
click at [372, 219] on div "Enviar Credencial Digital remove_red_eye Movimientos Sin Certificado Discapacid…" at bounding box center [310, 142] width 473 height 243
click at [378, 197] on div "DATOS GRUPO FAMILIAR Gerenciador / Plan: A01 - OSPSIP / Sin Plan CUIL Titular: …" at bounding box center [310, 202] width 459 height 45
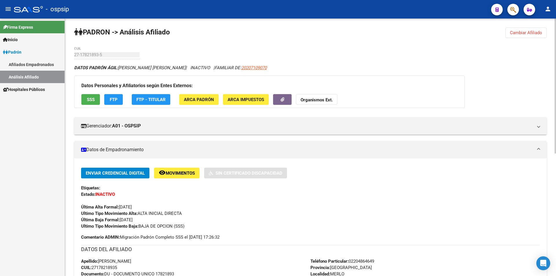
scroll to position [0, 0]
click at [518, 31] on span "Cambiar Afiliado" at bounding box center [526, 32] width 32 height 5
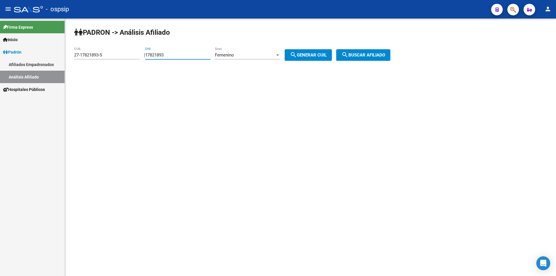
drag, startPoint x: 181, startPoint y: 54, endPoint x: 128, endPoint y: 62, distance: 53.8
click at [128, 58] on app-analisis-afiliado "PADRON -> Análisis Afiliado 27-17821893-5 CUIL | 17821893 DNI Femenino Sexo sea…" at bounding box center [234, 54] width 321 height 5
drag, startPoint x: 123, startPoint y: 52, endPoint x: 79, endPoint y: 53, distance: 44.3
click at [79, 53] on div "27-17821893-5 CUIL" at bounding box center [106, 53] width 65 height 12
drag, startPoint x: 115, startPoint y: 54, endPoint x: 67, endPoint y: 59, distance: 48.6
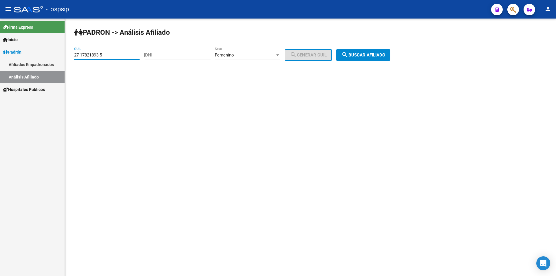
click at [67, 59] on div "PADRON -> Análisis Afiliado 27-17821893-5 CUIL | DNI Femenino Sexo search Gener…" at bounding box center [310, 49] width 491 height 61
click at [275, 54] on div "Femenino" at bounding box center [245, 54] width 60 height 5
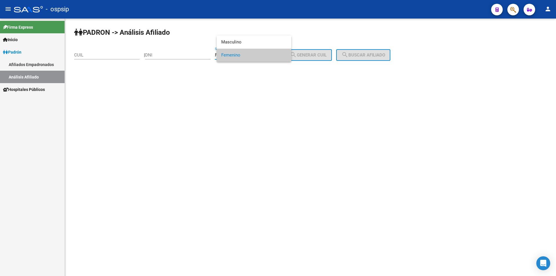
click at [275, 100] on div at bounding box center [278, 138] width 556 height 276
